Goal: Information Seeking & Learning: Learn about a topic

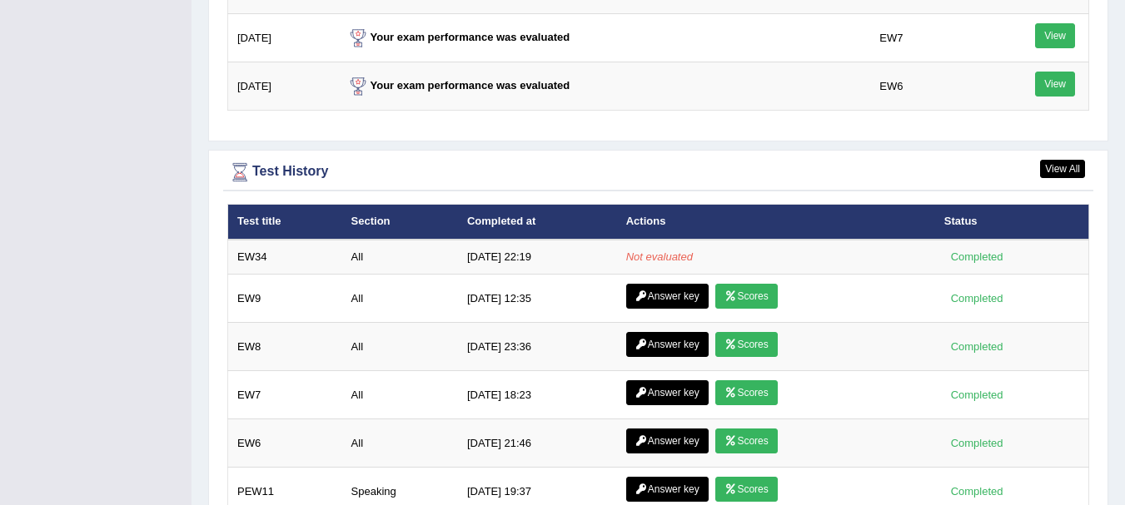
scroll to position [2201, 0]
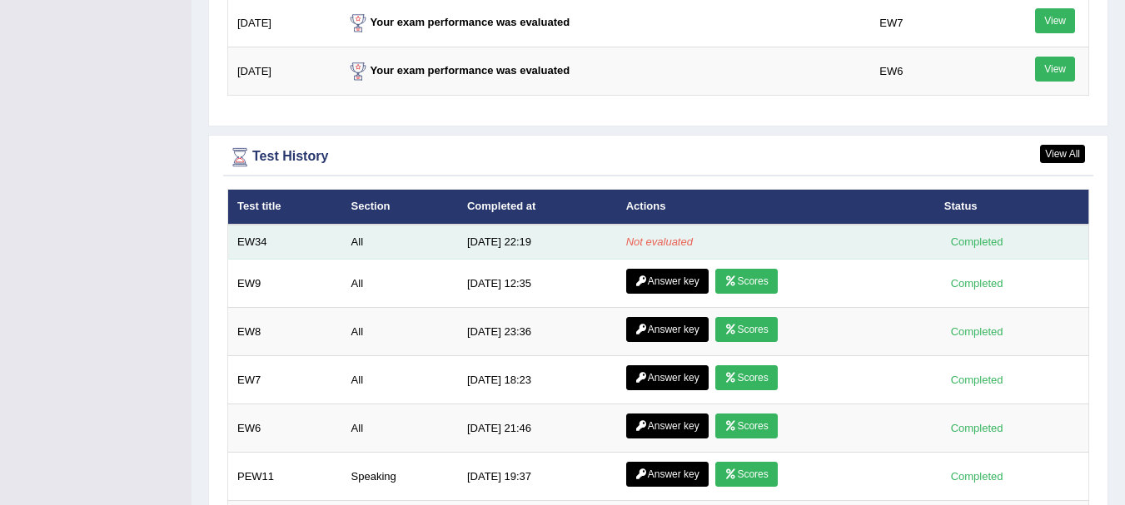
click at [494, 232] on td "8/12/25 22:19" at bounding box center [537, 242] width 159 height 35
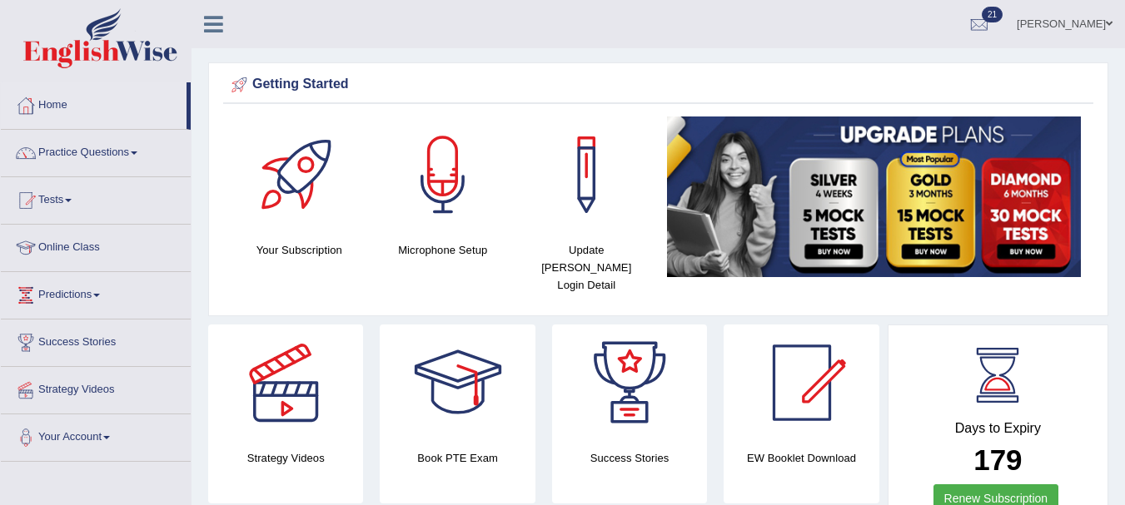
scroll to position [2184, 0]
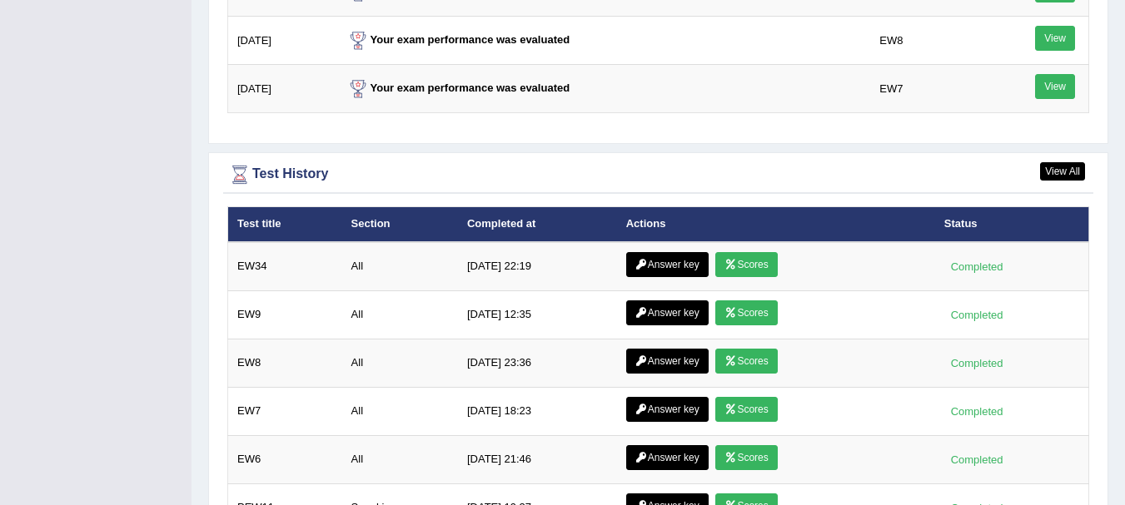
click at [735, 252] on link "Scores" at bounding box center [746, 264] width 62 height 25
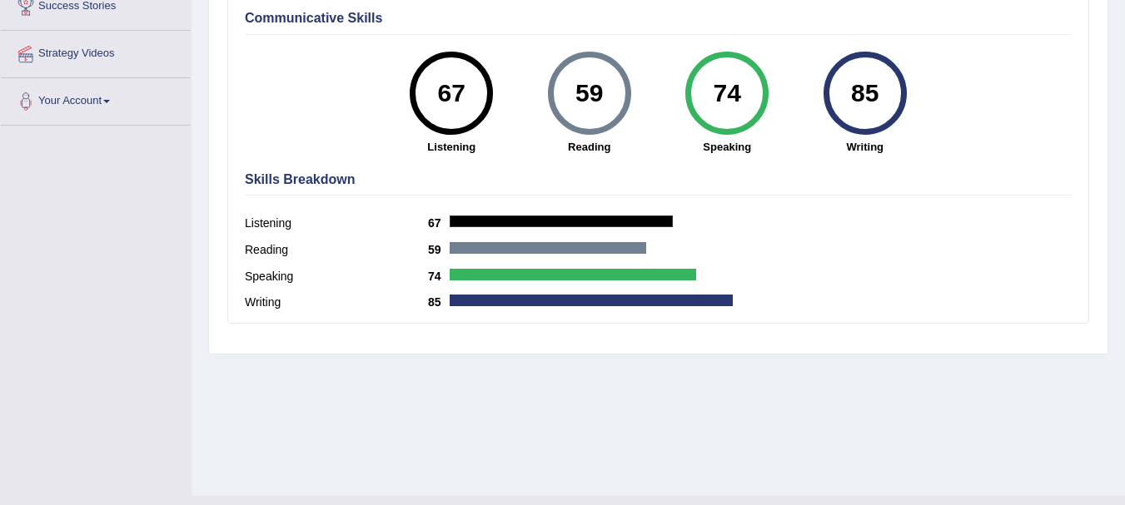
scroll to position [329, 0]
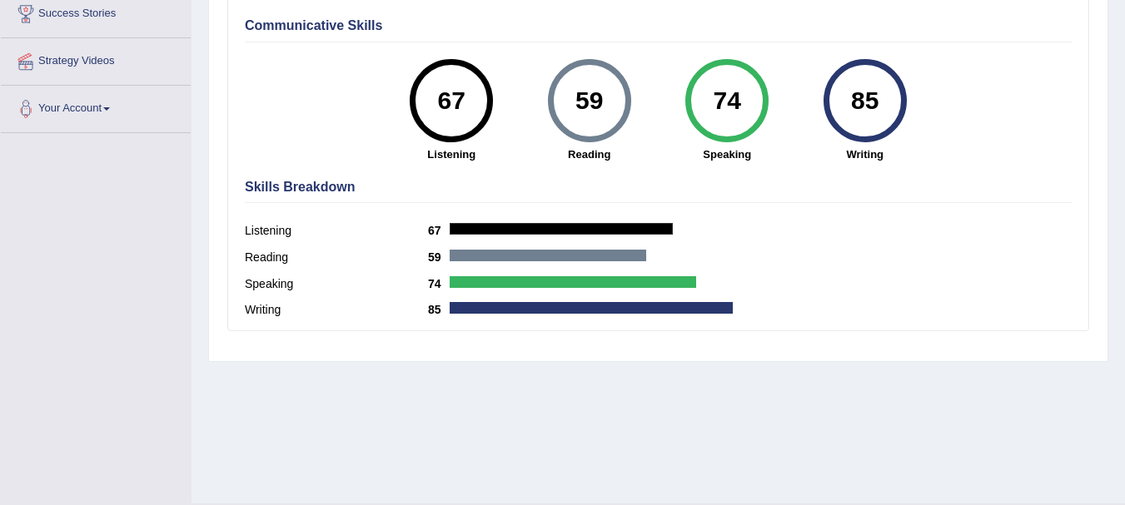
click at [814, 262] on div "Reading 59" at bounding box center [658, 259] width 827 height 27
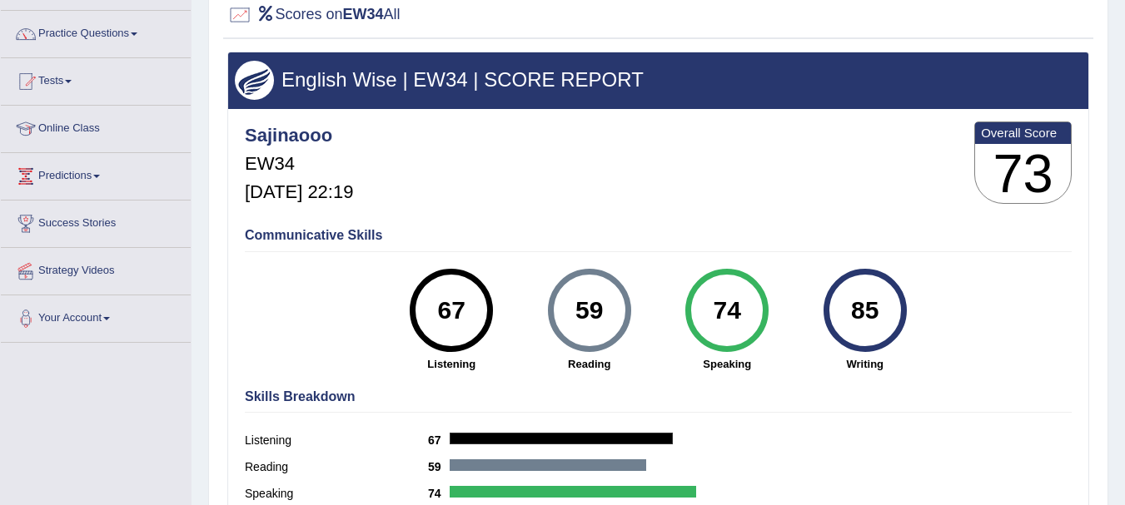
scroll to position [97, 0]
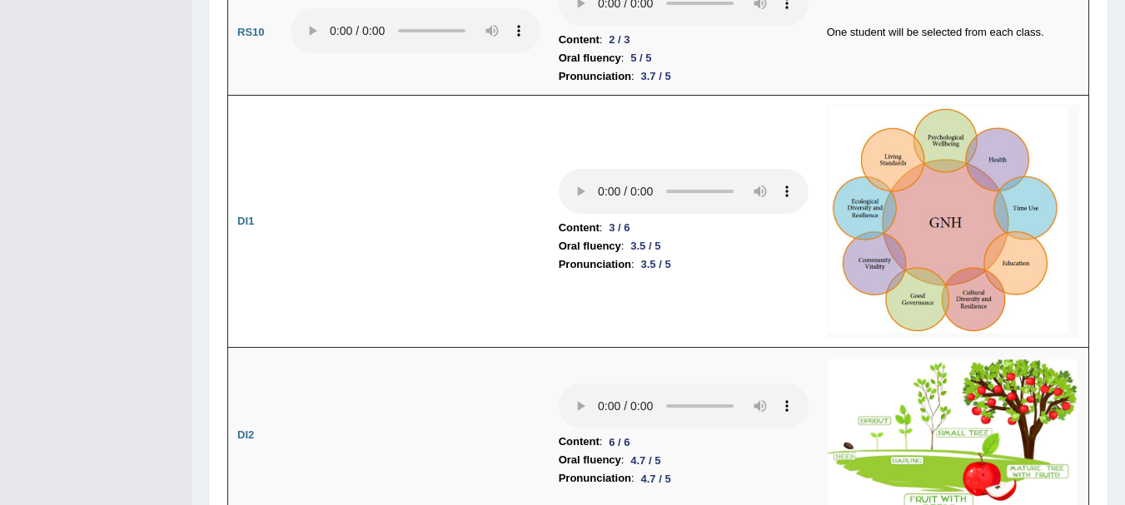
scroll to position [2282, 0]
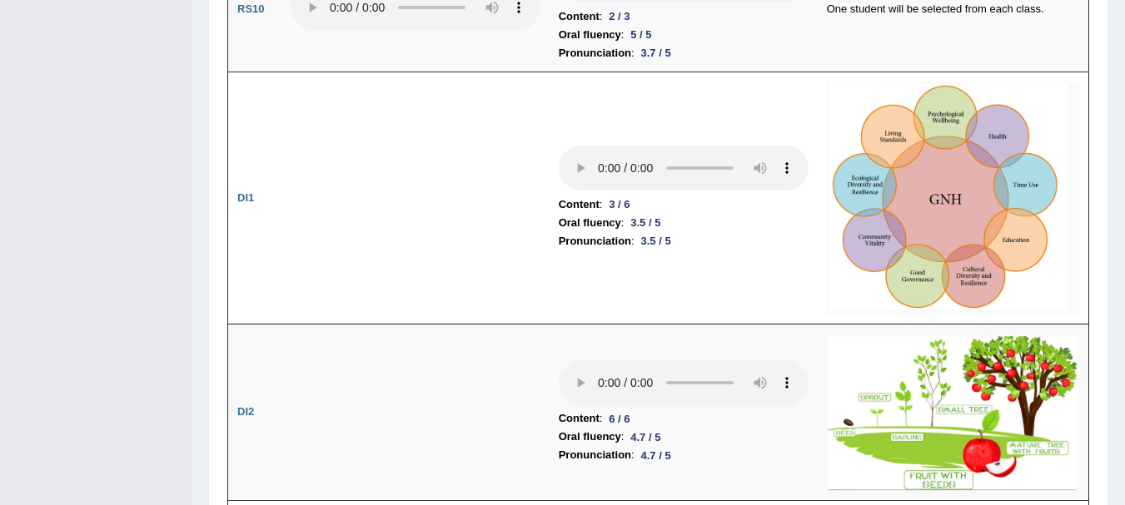
drag, startPoint x: 1128, startPoint y: 40, endPoint x: 1128, endPoint y: 201, distance: 160.7
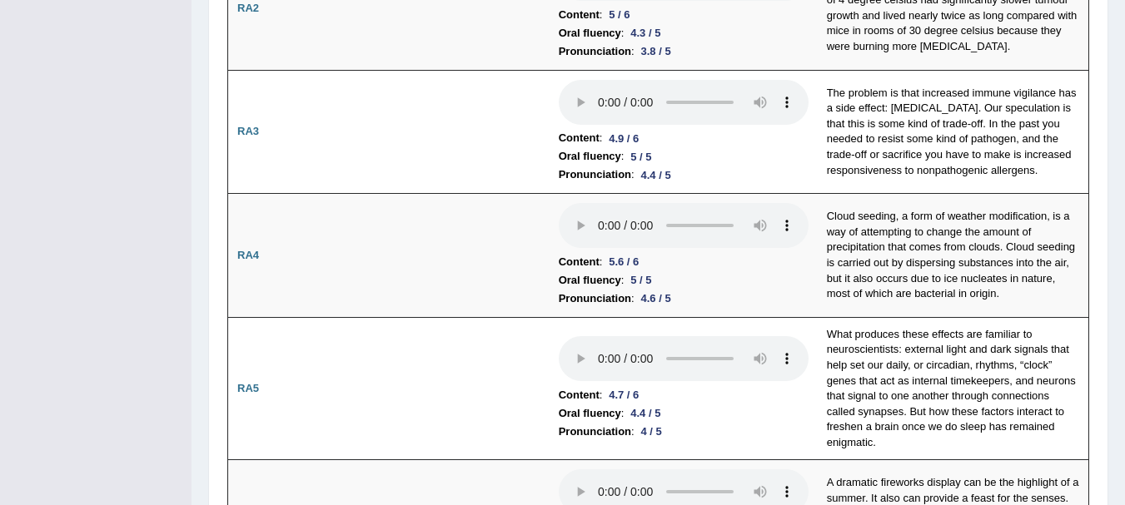
scroll to position [0, 0]
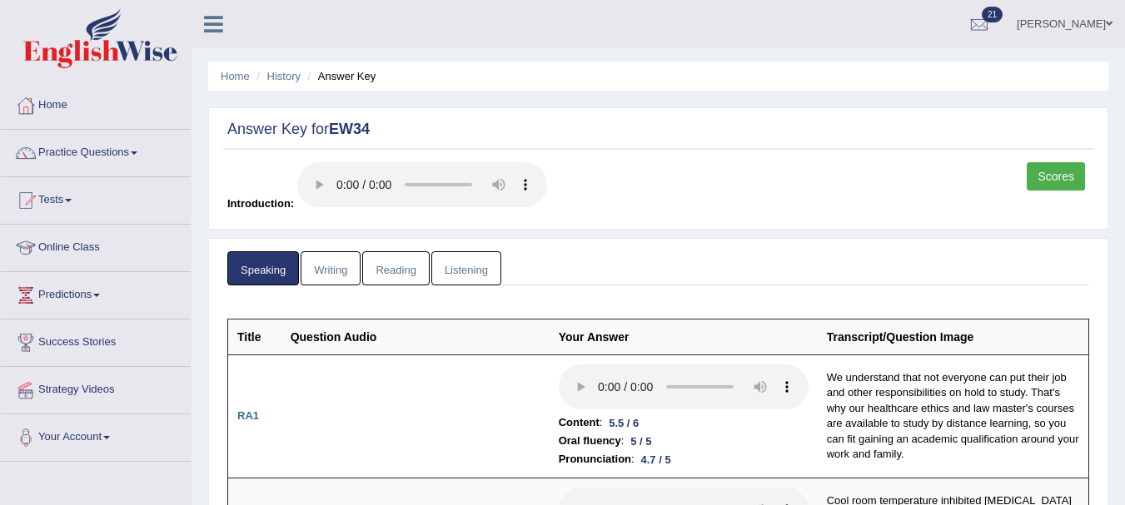
click at [331, 277] on link "Writing" at bounding box center [331, 268] width 60 height 34
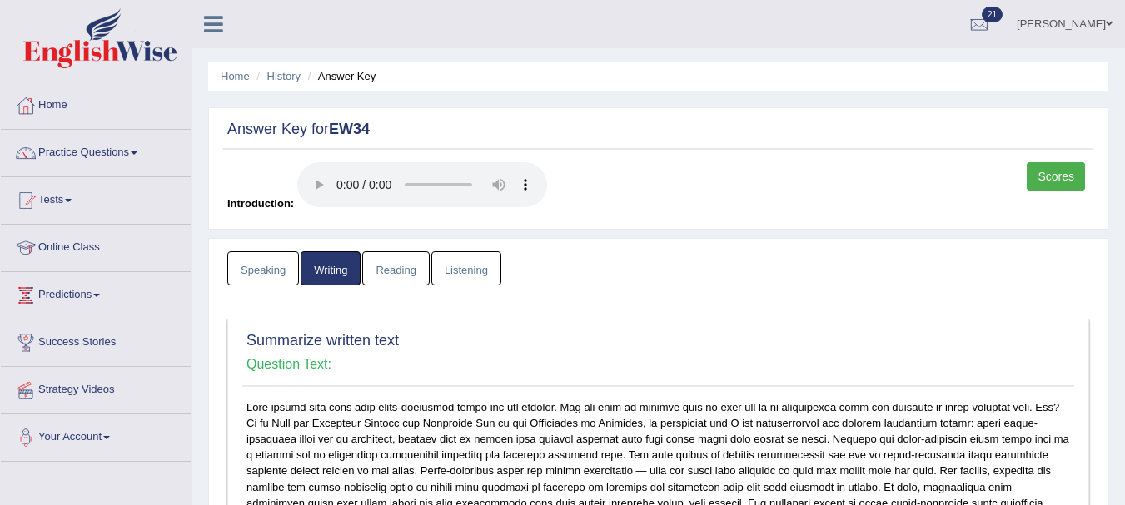
click at [406, 274] on link "Reading" at bounding box center [395, 268] width 67 height 34
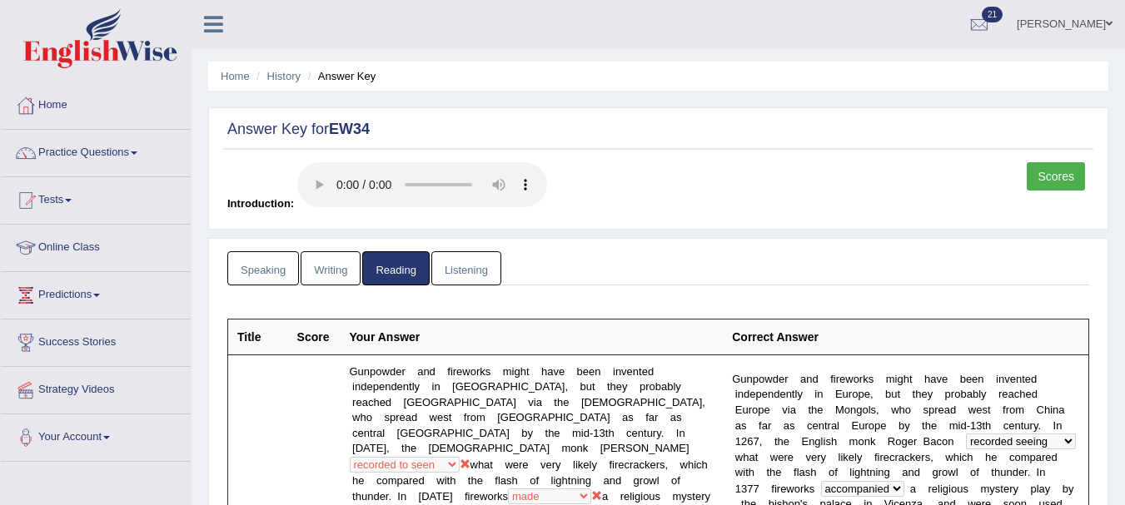
click at [451, 268] on link "Listening" at bounding box center [466, 268] width 70 height 34
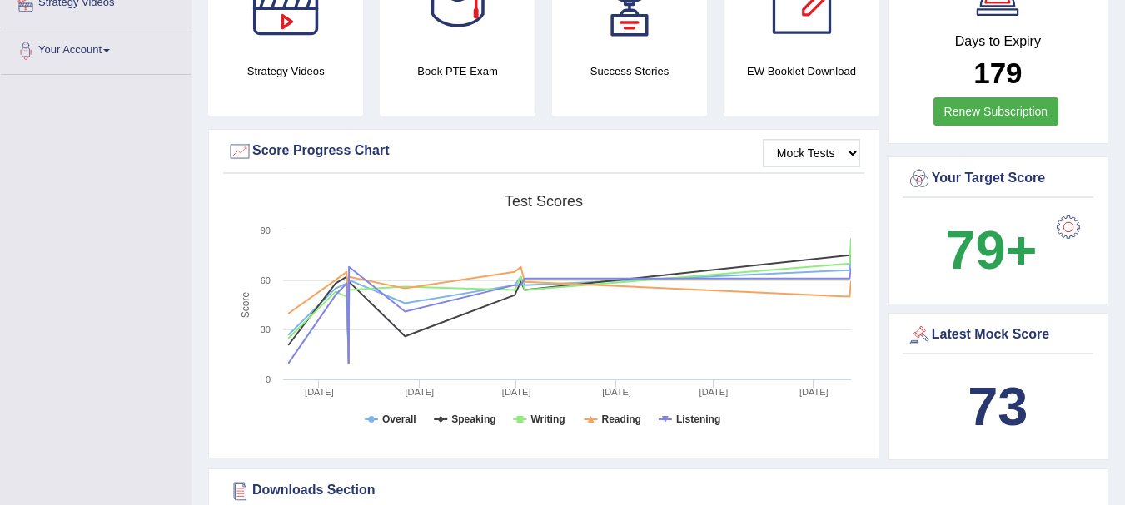
scroll to position [408, 0]
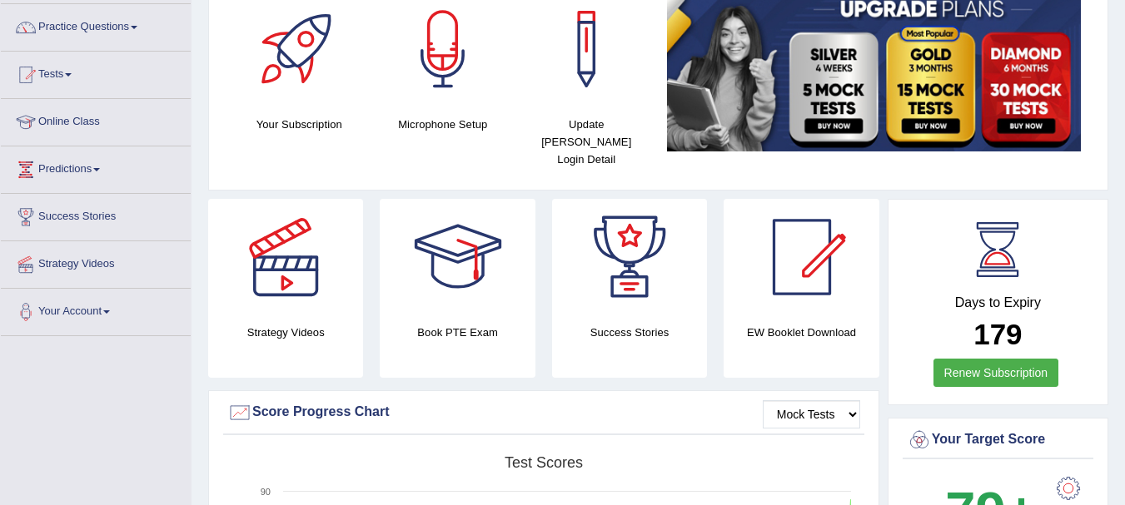
click at [1124, 98] on html "Toggle navigation Home Practice Questions Speaking Practice Read Aloud Repeat S…" at bounding box center [562, 126] width 1125 height 505
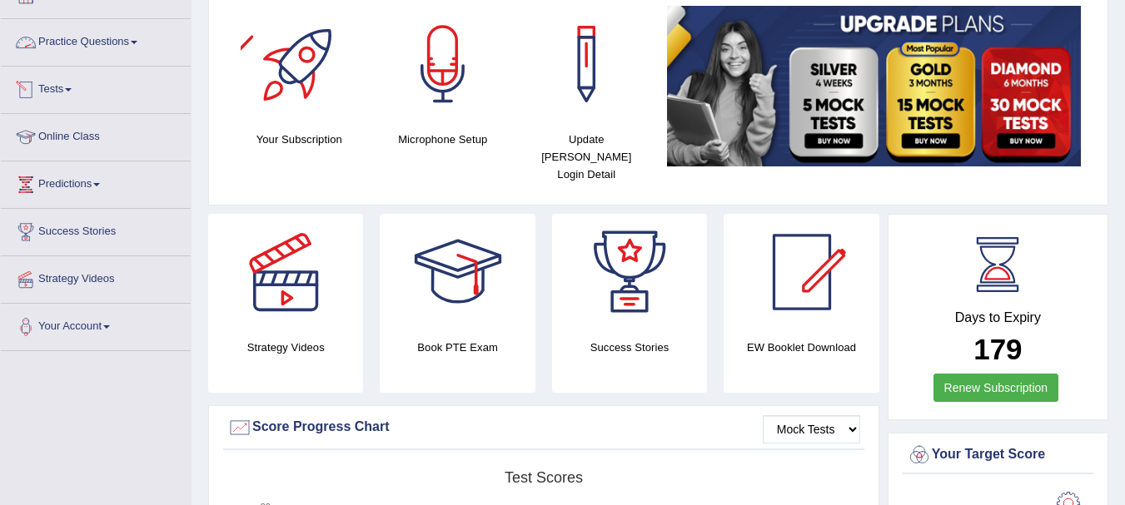
click at [146, 45] on link "Practice Questions" at bounding box center [96, 40] width 190 height 42
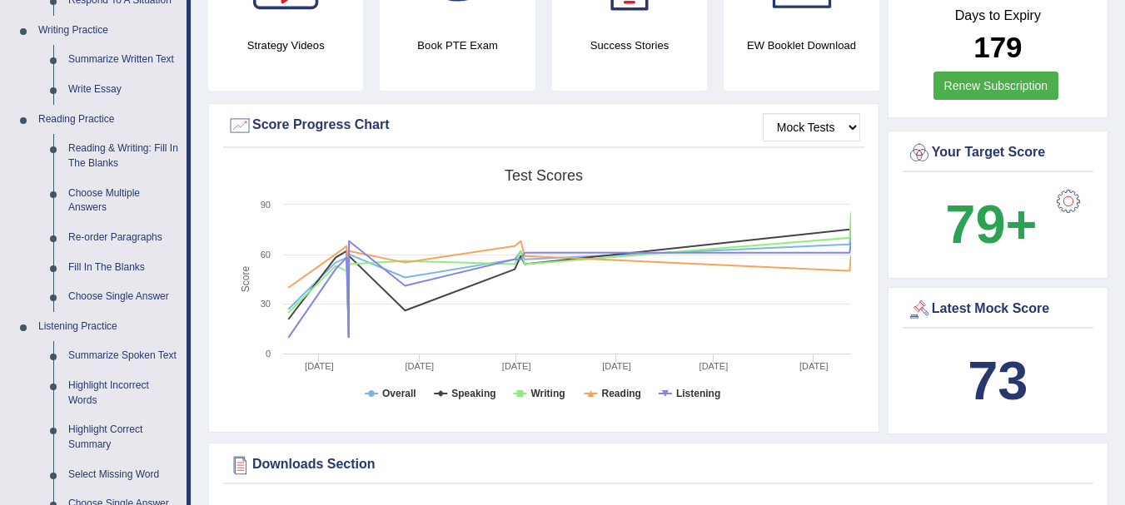
scroll to position [408, 0]
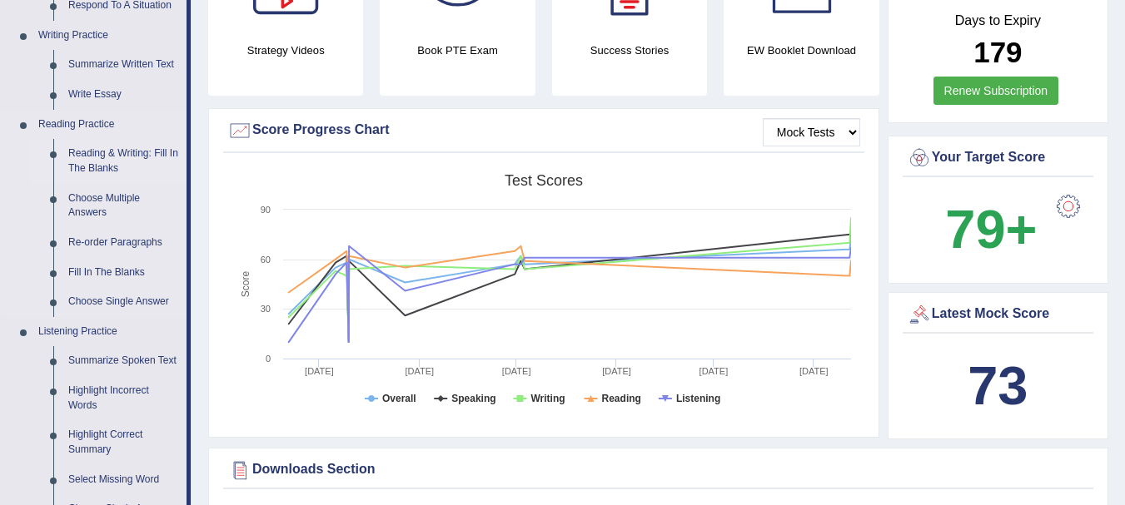
click at [106, 154] on link "Reading & Writing: Fill In The Blanks" at bounding box center [124, 161] width 126 height 44
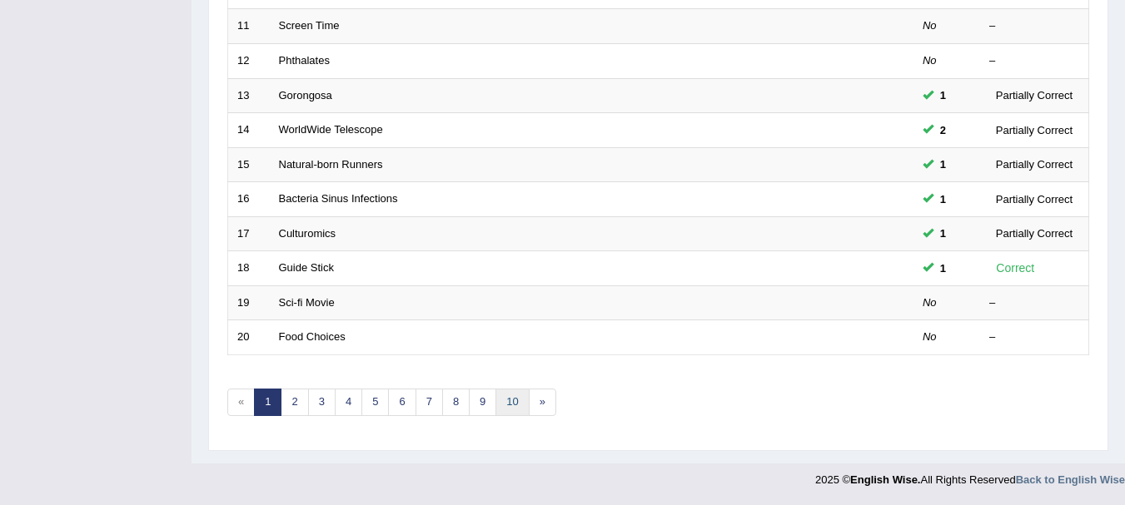
click at [518, 406] on link "10" at bounding box center [511, 402] width 33 height 27
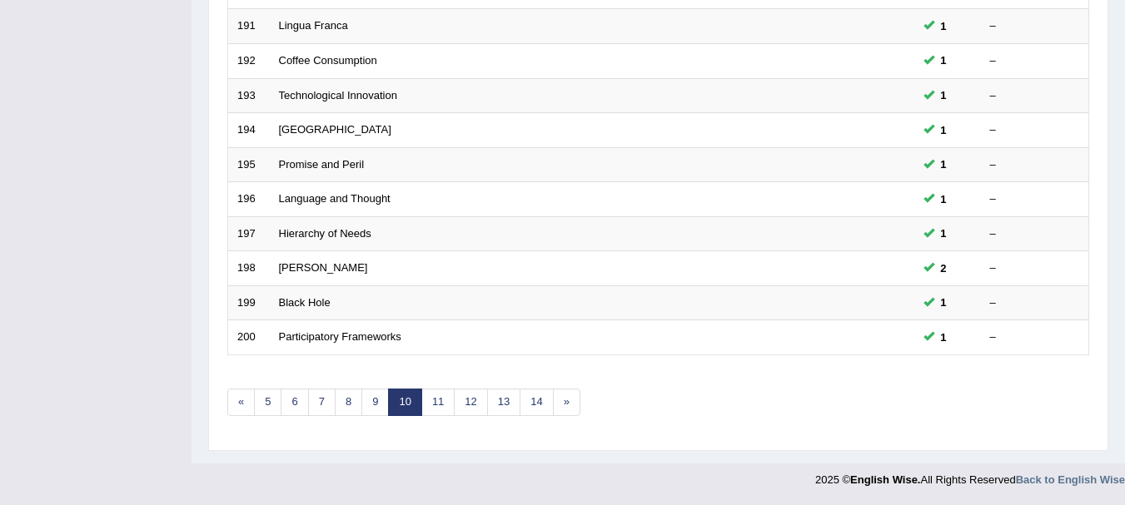
click at [533, 406] on link "14" at bounding box center [536, 402] width 33 height 27
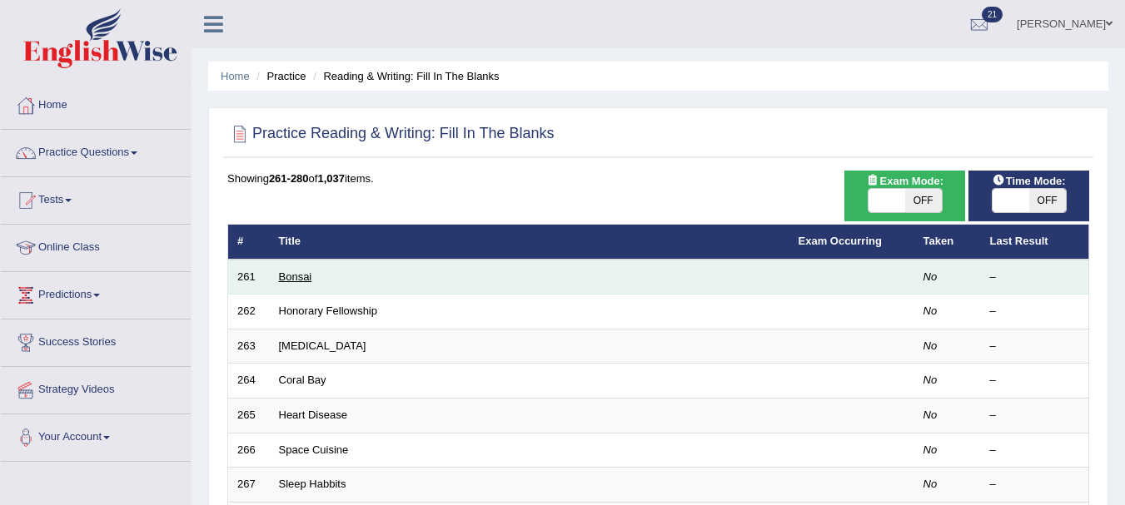
click at [293, 275] on link "Bonsai" at bounding box center [295, 277] width 33 height 12
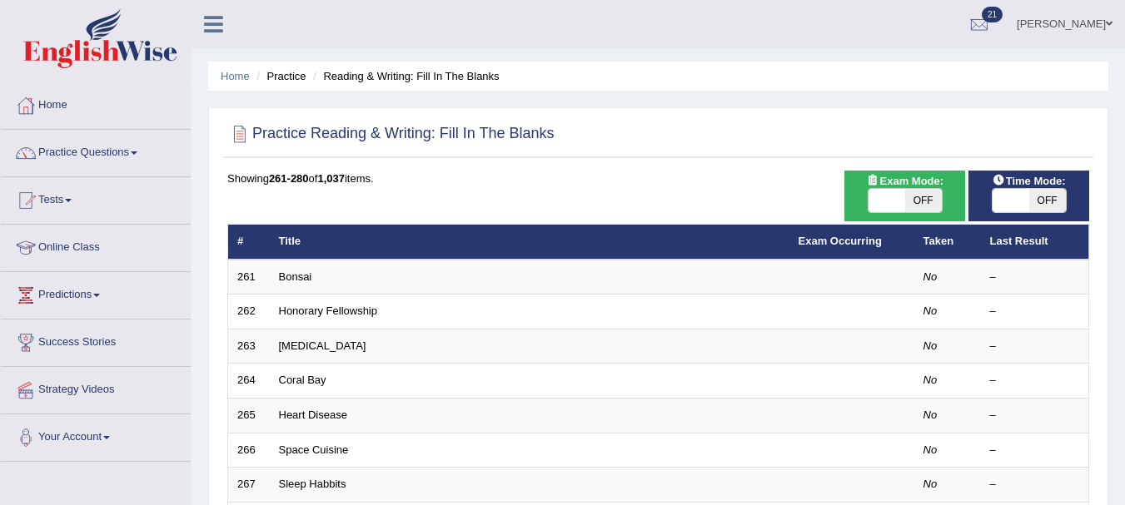
click at [1057, 205] on span "OFF" at bounding box center [1047, 200] width 37 height 23
checkbox input "true"
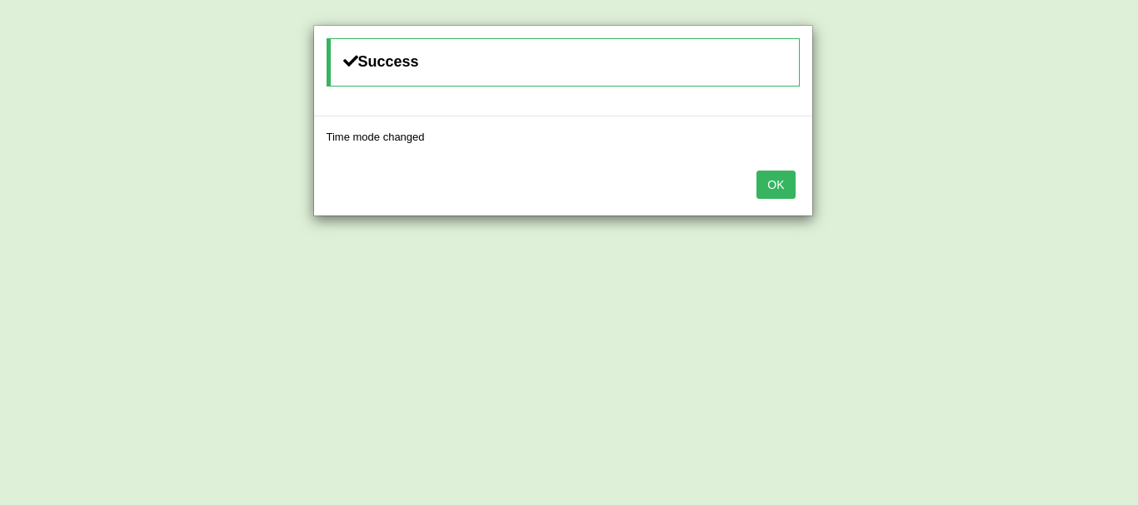
click at [765, 183] on button "OK" at bounding box center [775, 185] width 38 height 28
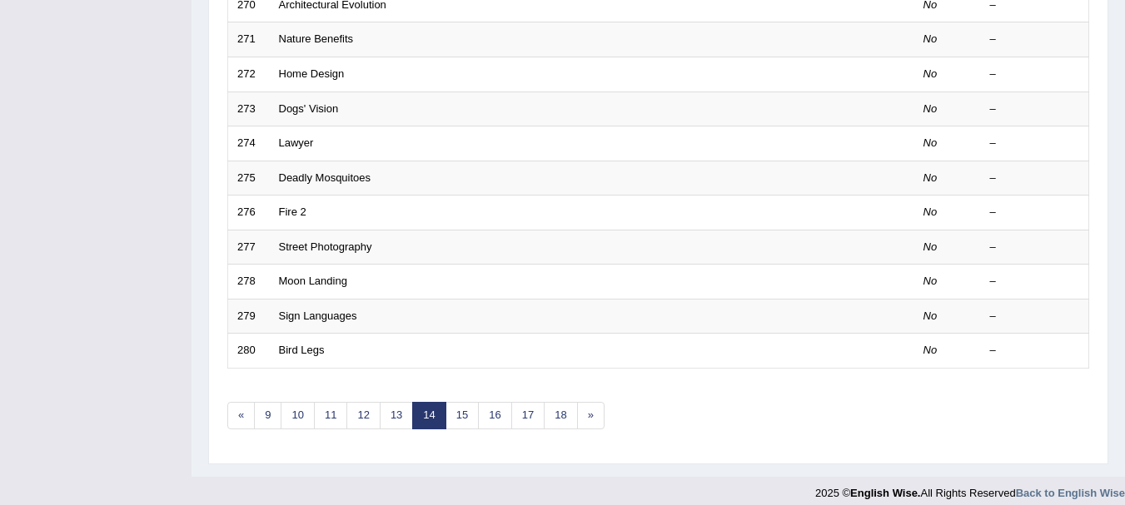
scroll to position [587, 0]
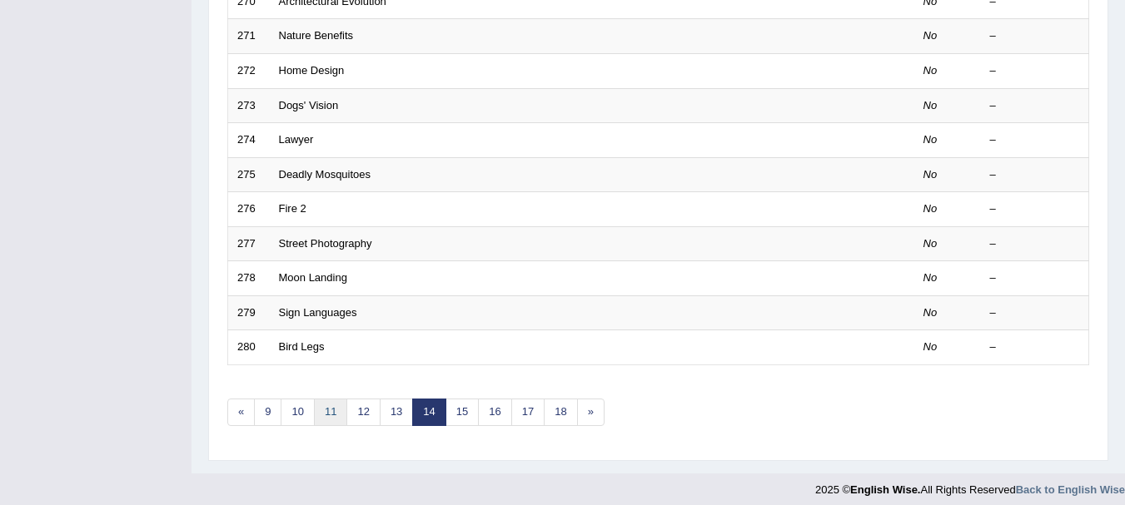
click at [336, 423] on link "11" at bounding box center [330, 412] width 33 height 27
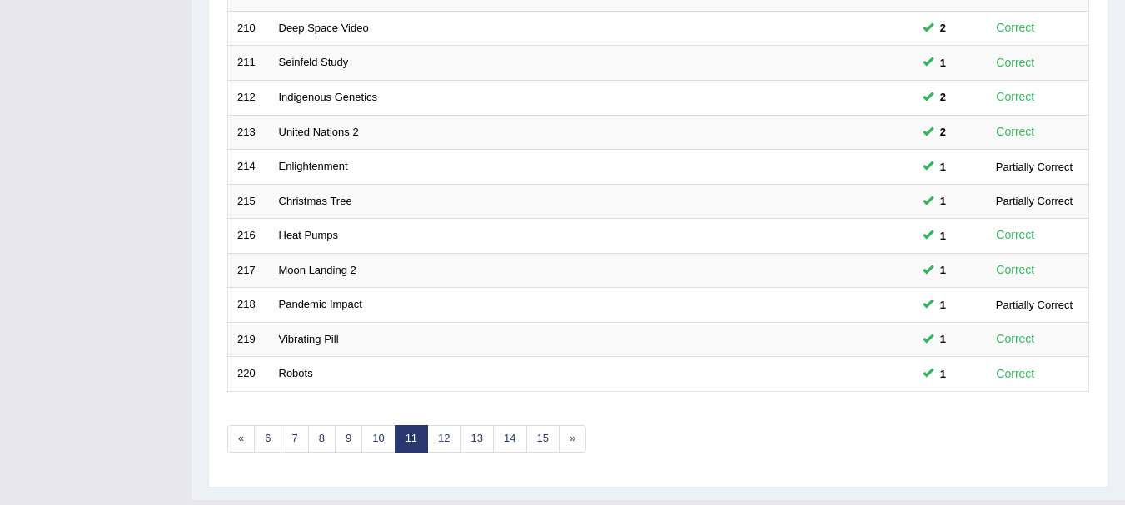
scroll to position [597, 0]
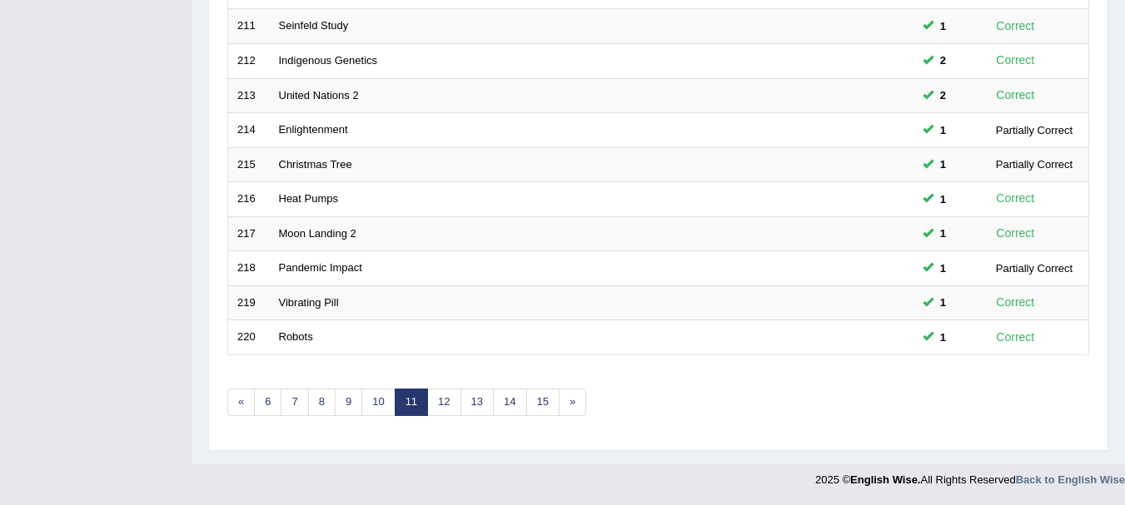
drag, startPoint x: 0, startPoint y: 0, endPoint x: 1137, endPoint y: 496, distance: 1240.4
click at [437, 401] on link "12" at bounding box center [443, 402] width 33 height 27
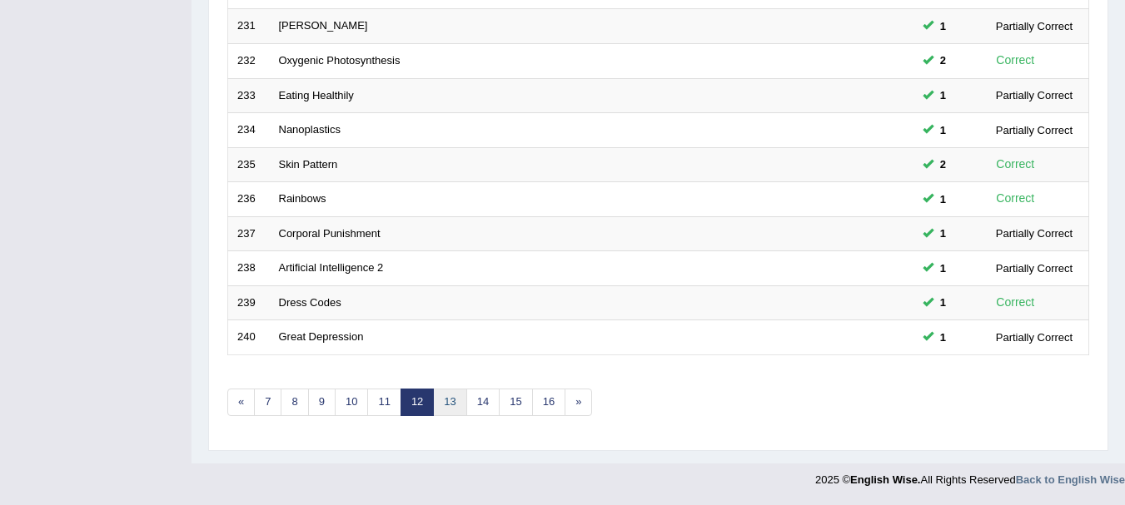
click at [463, 406] on link "13" at bounding box center [449, 402] width 33 height 27
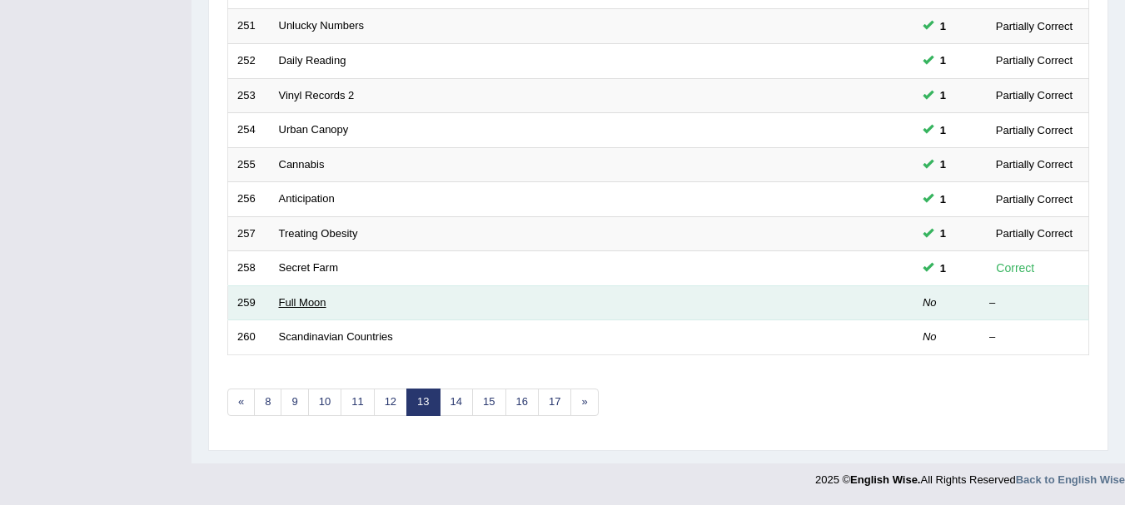
click at [316, 305] on link "Full Moon" at bounding box center [302, 302] width 47 height 12
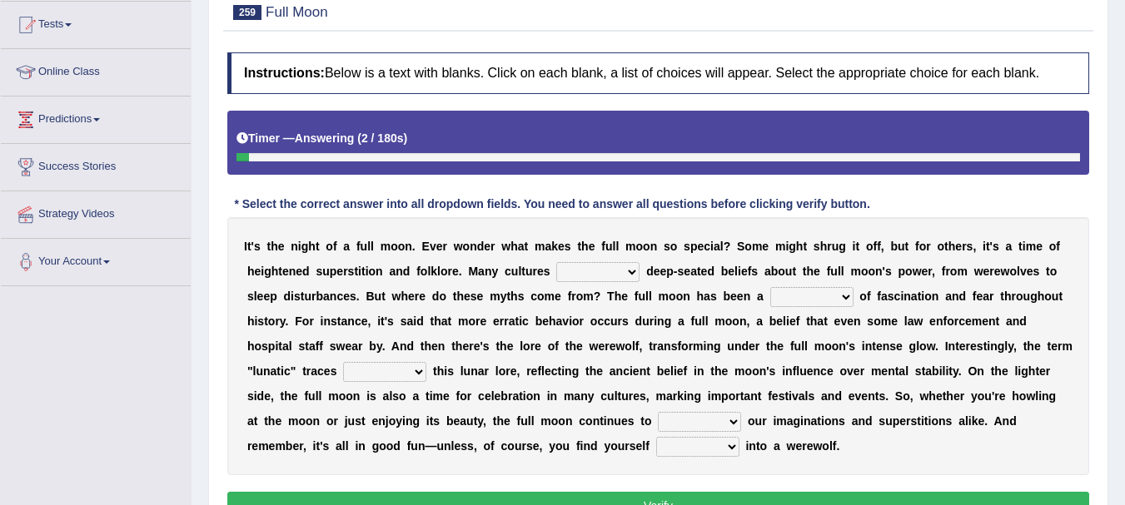
scroll to position [177, 0]
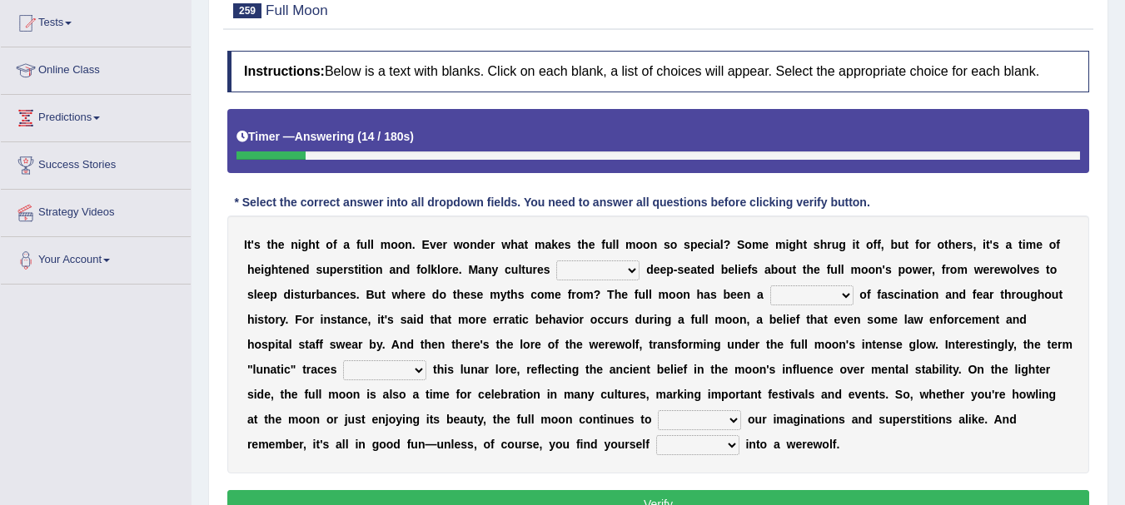
click at [604, 271] on select "hold give simulate postpone" at bounding box center [597, 271] width 83 height 20
select select "hold"
click at [556, 261] on select "hold give simulate postpone" at bounding box center [597, 271] width 83 height 20
click at [787, 292] on select "format factor relic subject" at bounding box center [811, 296] width 83 height 20
select select "subject"
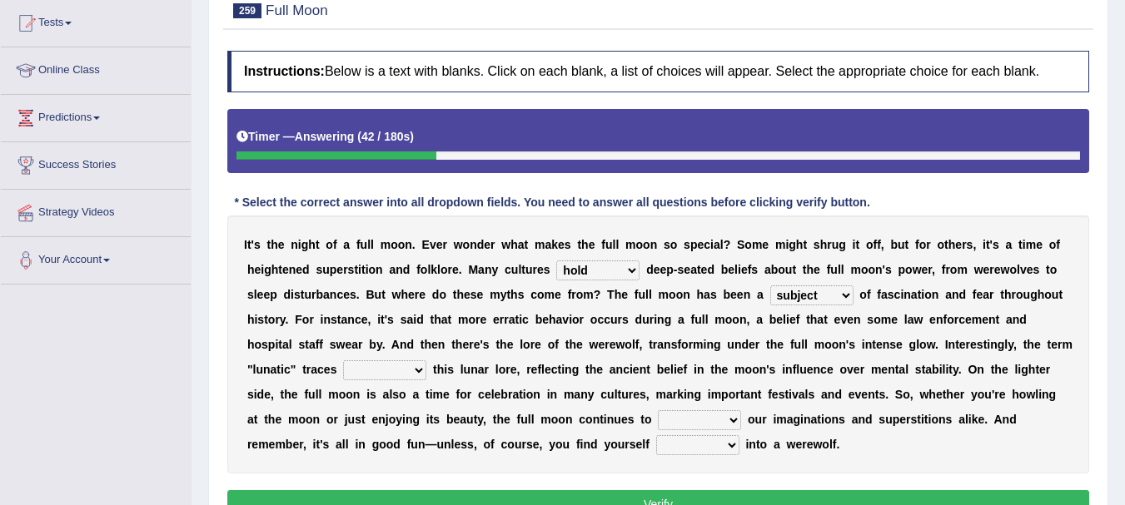
click at [770, 286] on select "format factor relic subject" at bounding box center [811, 296] width 83 height 20
click at [372, 364] on select "into aside back to forward to" at bounding box center [384, 371] width 83 height 20
select select "into"
click at [343, 361] on select "into aside back to forward to" at bounding box center [384, 371] width 83 height 20
click at [688, 425] on select "release trust evade captivate" at bounding box center [699, 421] width 83 height 20
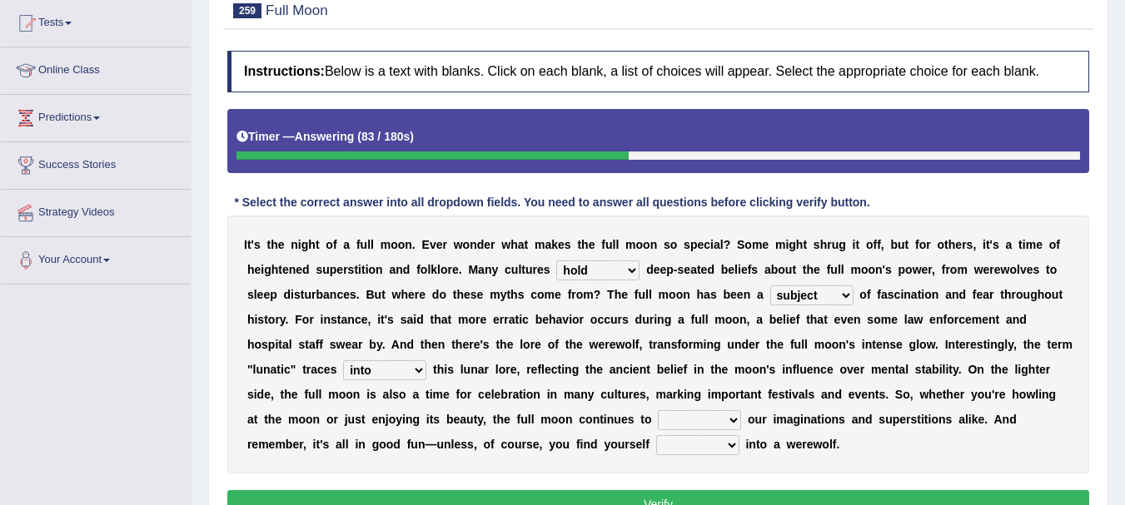
select select "captivate"
click at [658, 411] on select "release trust evade captivate" at bounding box center [699, 421] width 83 height 20
click at [685, 446] on select "that turn turning turned to turn" at bounding box center [697, 446] width 83 height 20
select select "turning"
click at [656, 436] on select "that turn turning turned to turn" at bounding box center [697, 446] width 83 height 20
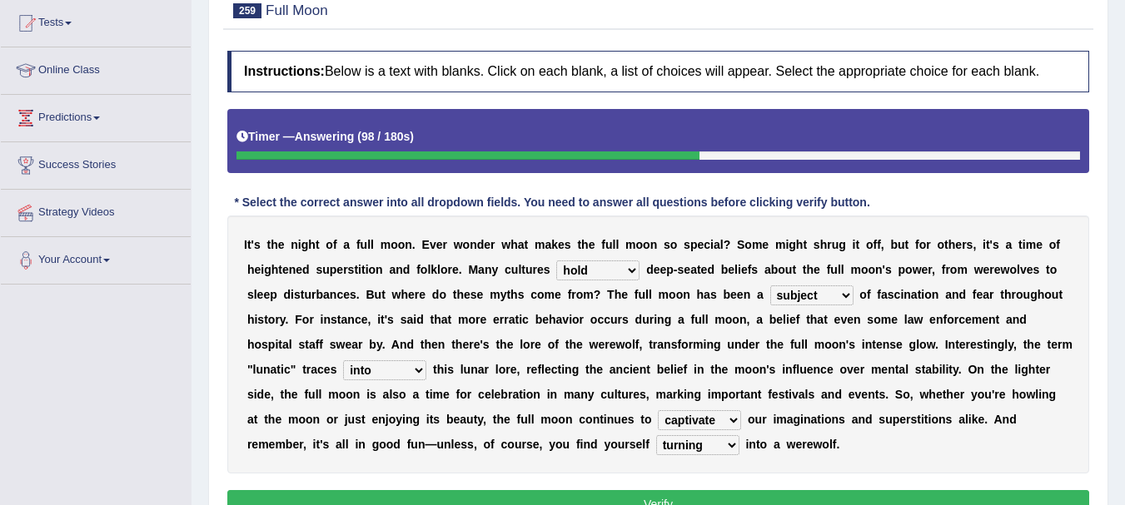
click at [993, 498] on button "Verify" at bounding box center [658, 504] width 862 height 28
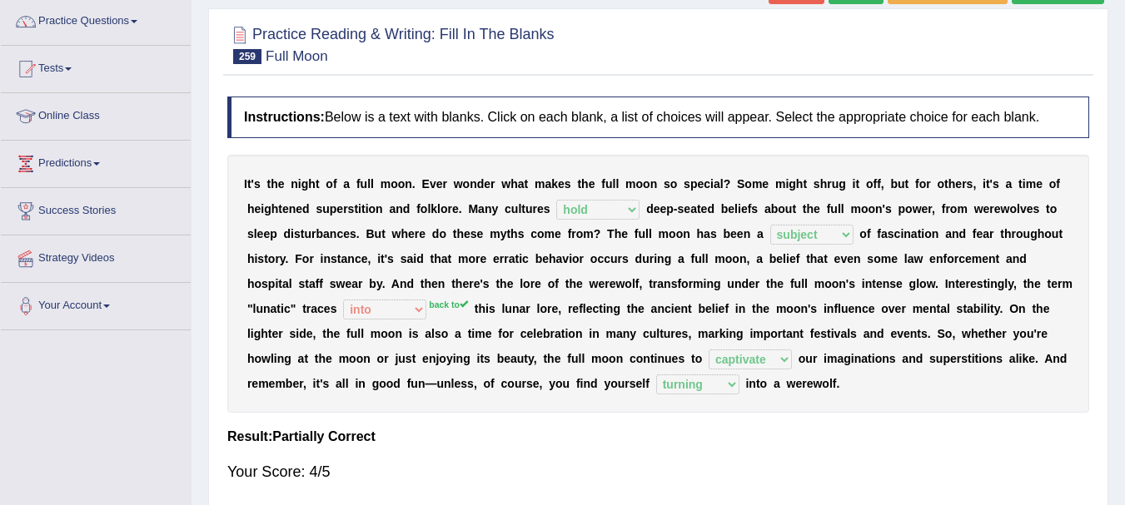
scroll to position [0, 0]
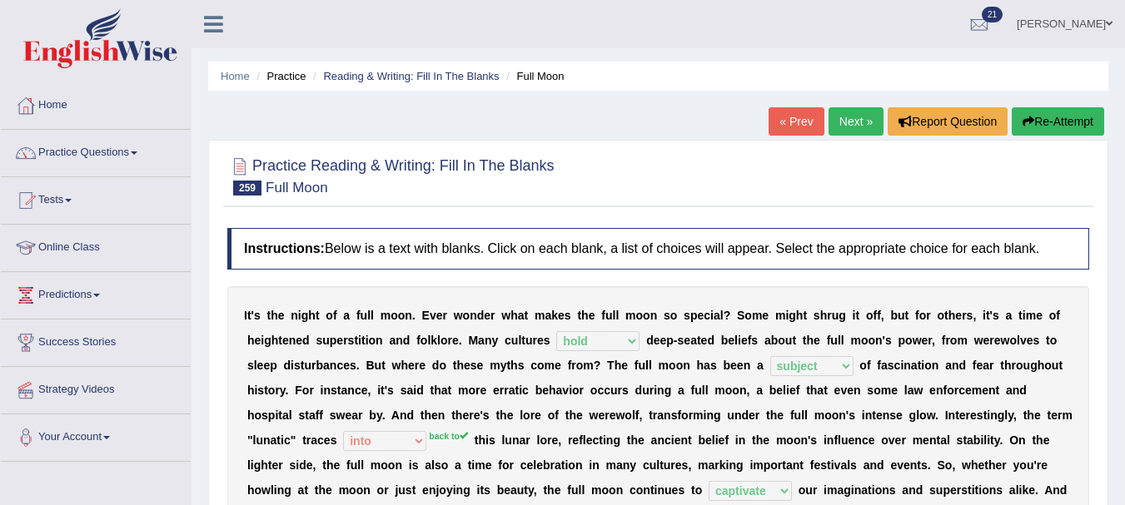
click at [867, 116] on link "Next »" at bounding box center [856, 121] width 55 height 28
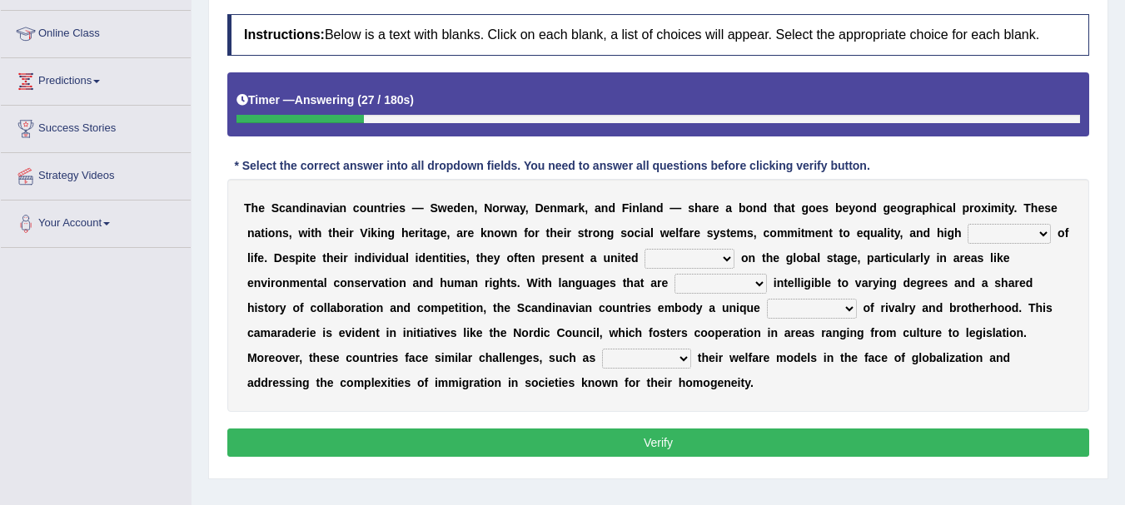
click at [1032, 235] on select "density quality magnitude frequency" at bounding box center [1009, 234] width 83 height 20
select select "quality"
click at [968, 224] on select "density quality magnitude frequency" at bounding box center [1009, 234] width 83 height 20
click at [1002, 232] on select "density quality magnitude frequency" at bounding box center [1009, 234] width 83 height 20
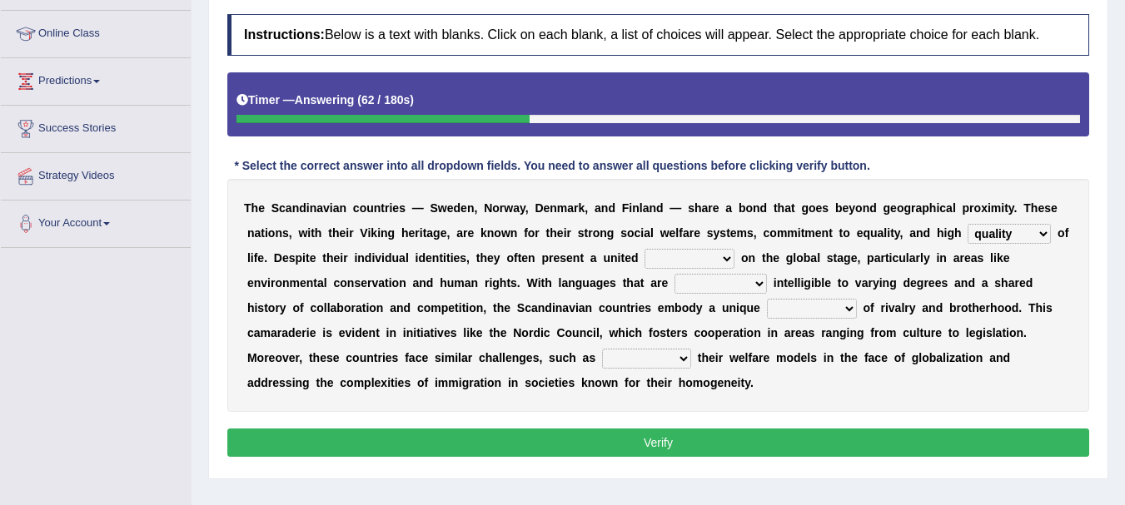
click at [713, 258] on select "edge border front atmosphere" at bounding box center [690, 259] width 90 height 20
select select "atmosphere"
click at [645, 249] on select "edge border front atmosphere" at bounding box center [690, 259] width 90 height 20
click at [714, 285] on select "similarly accurately mutually dependently" at bounding box center [721, 284] width 92 height 20
select select "accurately"
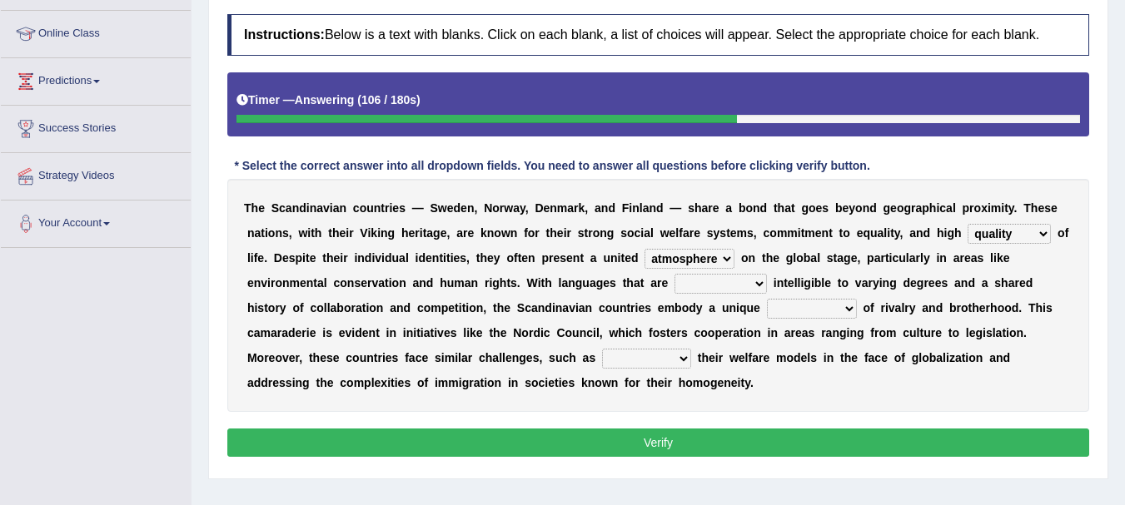
click at [675, 274] on select "similarly accurately mutually dependently" at bounding box center [721, 284] width 92 height 20
click at [731, 271] on div "T h e S c a n d i n a v i a n c o u n t r i e s — S [PERSON_NAME] , N o r w a y…" at bounding box center [658, 295] width 862 height 233
click at [729, 276] on select "similarly accurately mutually dependently" at bounding box center [721, 284] width 92 height 20
click at [779, 288] on b "n" at bounding box center [780, 282] width 7 height 13
click at [783, 306] on select "blend stair turnover comparison" at bounding box center [812, 309] width 90 height 20
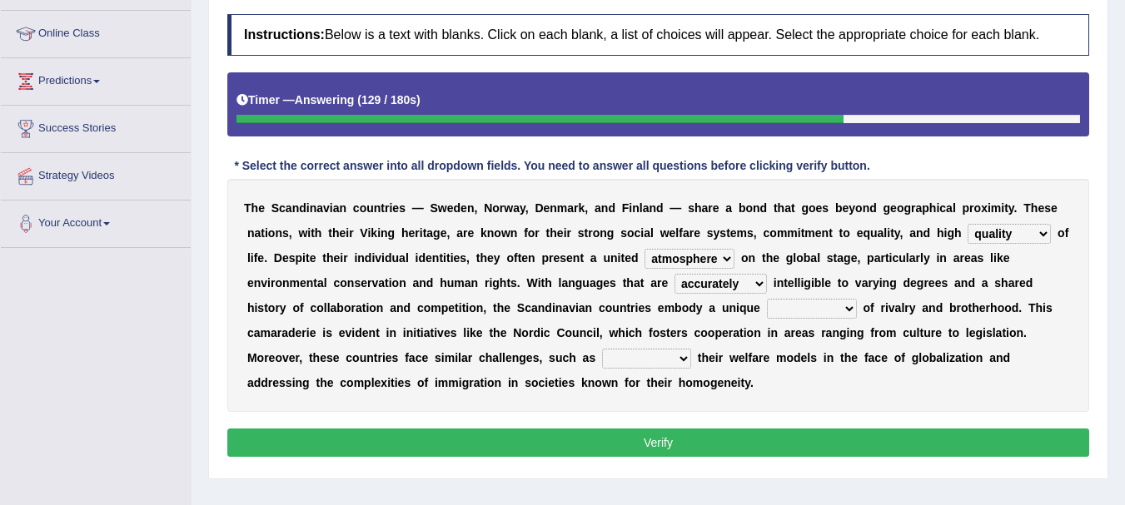
select select "blend"
click at [767, 299] on select "blend stair turnover comparison" at bounding box center [812, 309] width 90 height 20
click at [739, 282] on select "similarly accurately mutually dependently" at bounding box center [721, 284] width 92 height 20
click at [669, 356] on select "pertaining maintaining repainting remaining" at bounding box center [646, 359] width 89 height 20
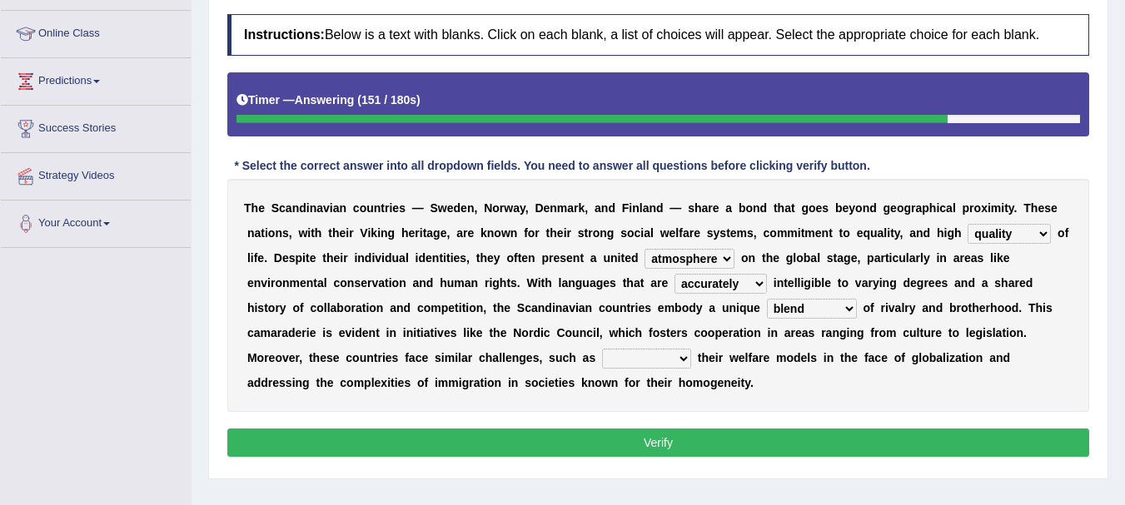
select select "maintaining"
click at [602, 349] on select "pertaining maintaining repainting remaining" at bounding box center [646, 359] width 89 height 20
click at [599, 449] on button "Verify" at bounding box center [658, 443] width 862 height 28
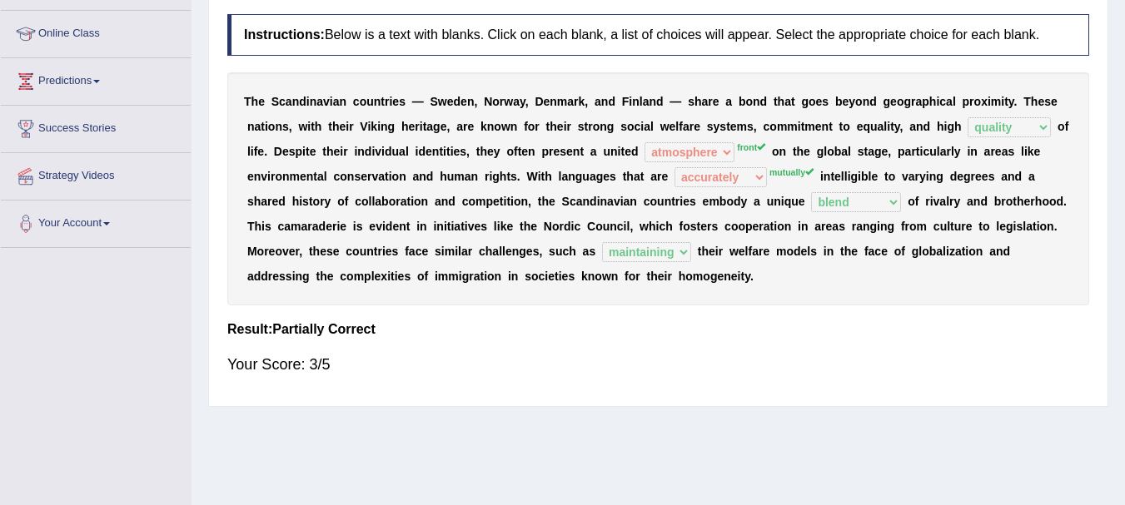
drag, startPoint x: 706, startPoint y: 123, endPoint x: 658, endPoint y: 35, distance: 100.6
click at [658, 35] on div "Instructions: Below is a text with blanks. Click on each blank, a list of choic…" at bounding box center [658, 202] width 870 height 392
click at [658, 35] on h4 "Instructions: Below is a text with blanks. Click on each blank, a list of choic…" at bounding box center [658, 35] width 862 height 42
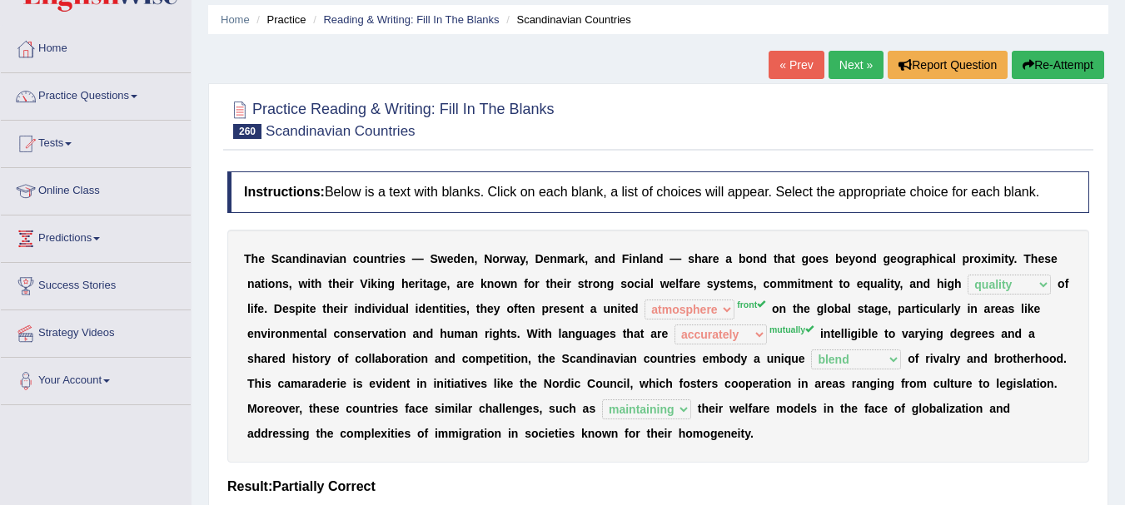
scroll to position [42, 0]
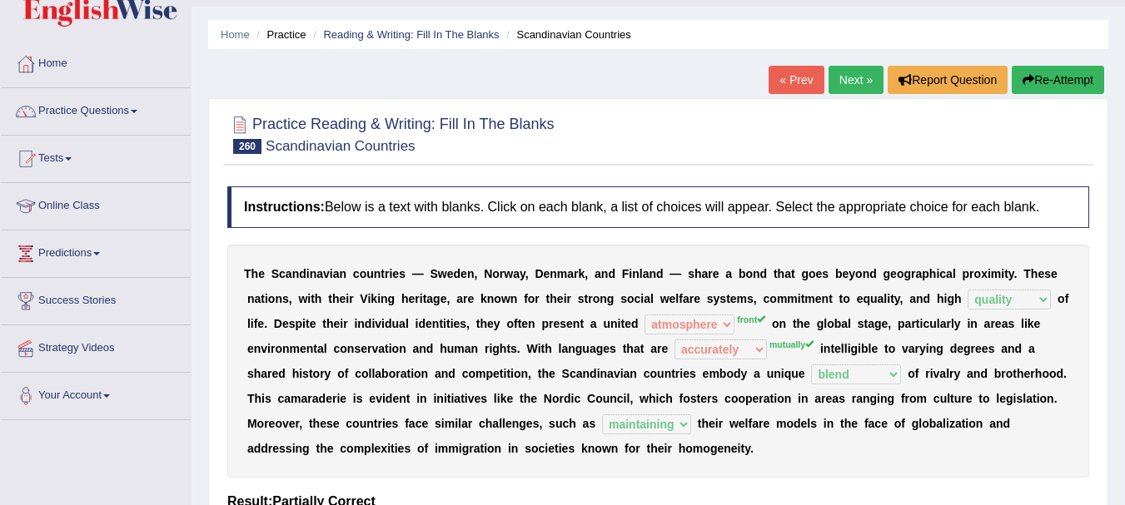
click at [854, 69] on link "Next »" at bounding box center [856, 80] width 55 height 28
